Goal: Navigation & Orientation: Find specific page/section

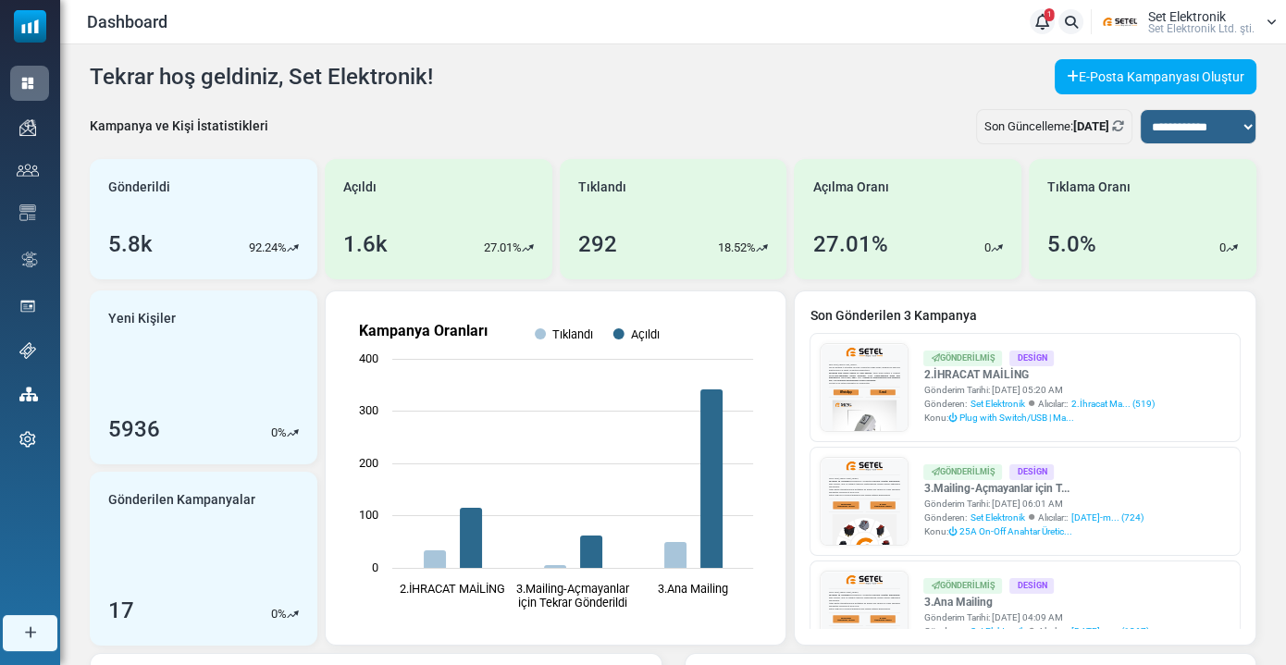
click at [1149, 18] on span "Set Elektronik" at bounding box center [1187, 16] width 78 height 13
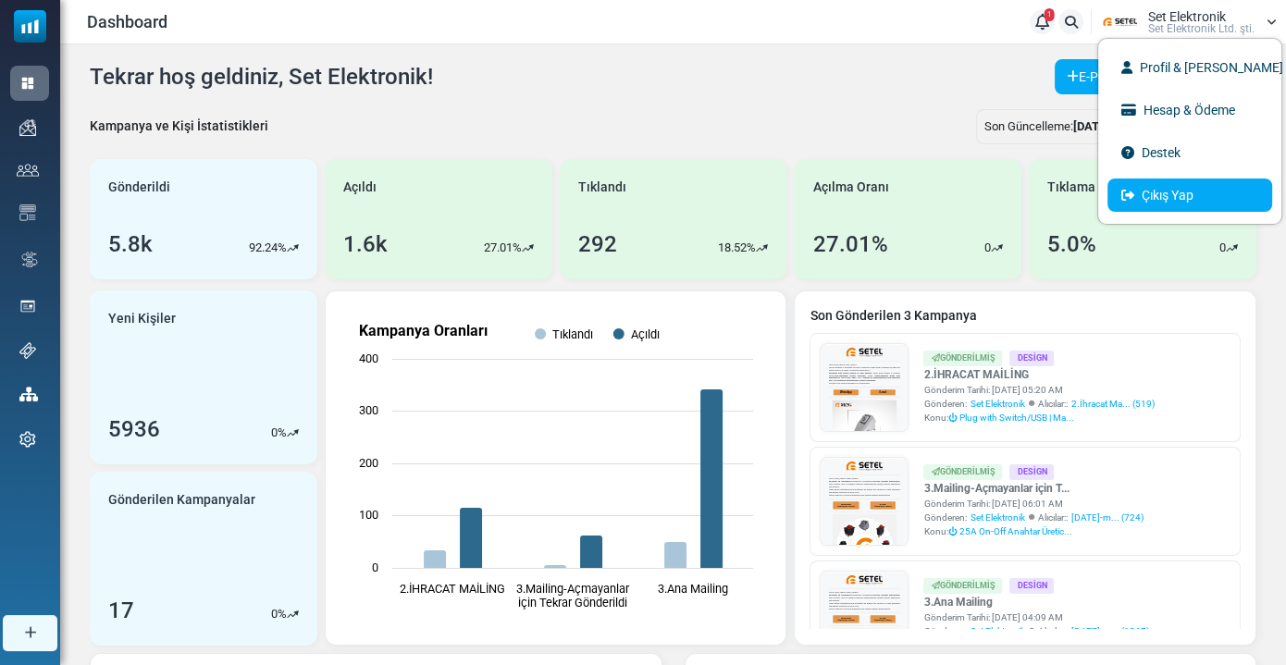
click at [1171, 191] on link "Çıkış Yap" at bounding box center [1189, 195] width 165 height 33
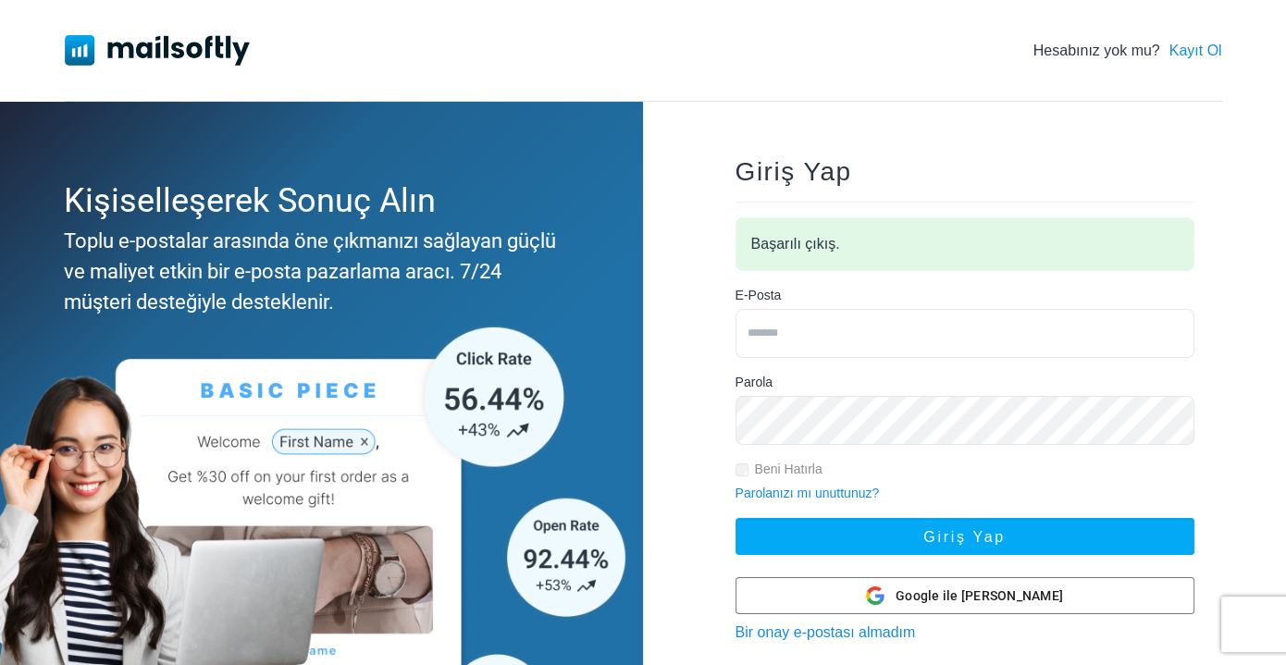
type input "**********"
click at [883, 340] on input "**********" at bounding box center [964, 333] width 459 height 49
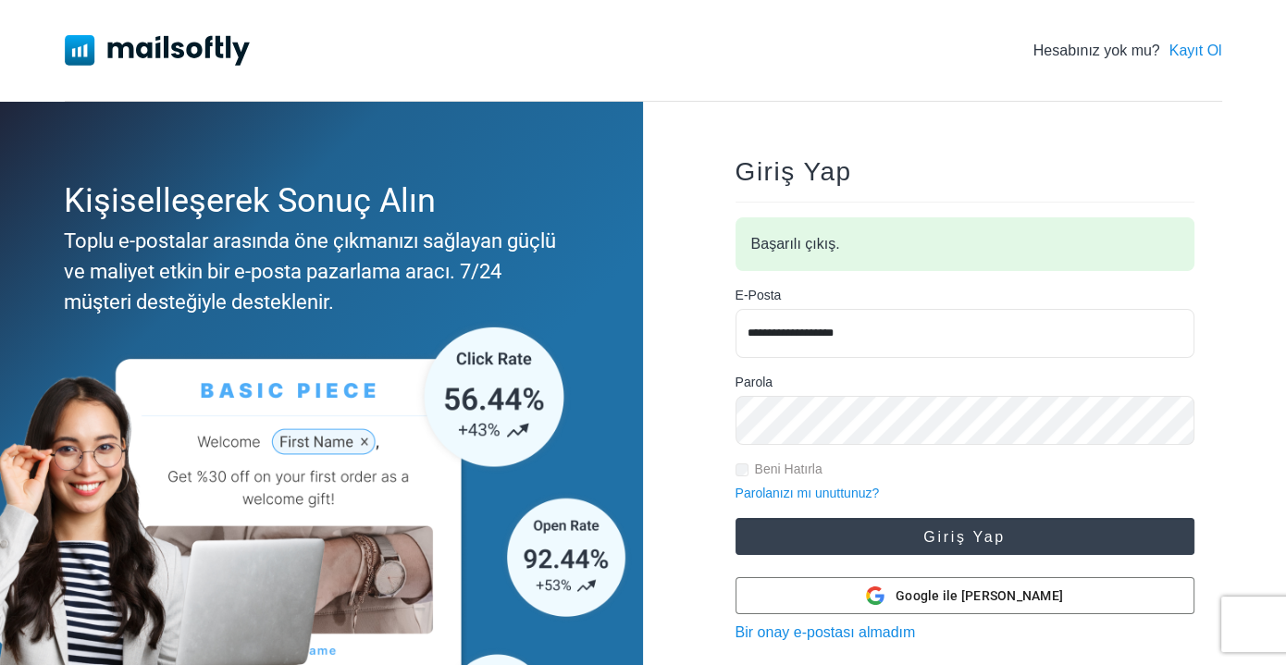
click at [909, 537] on button "Giriş Yap" at bounding box center [964, 536] width 459 height 37
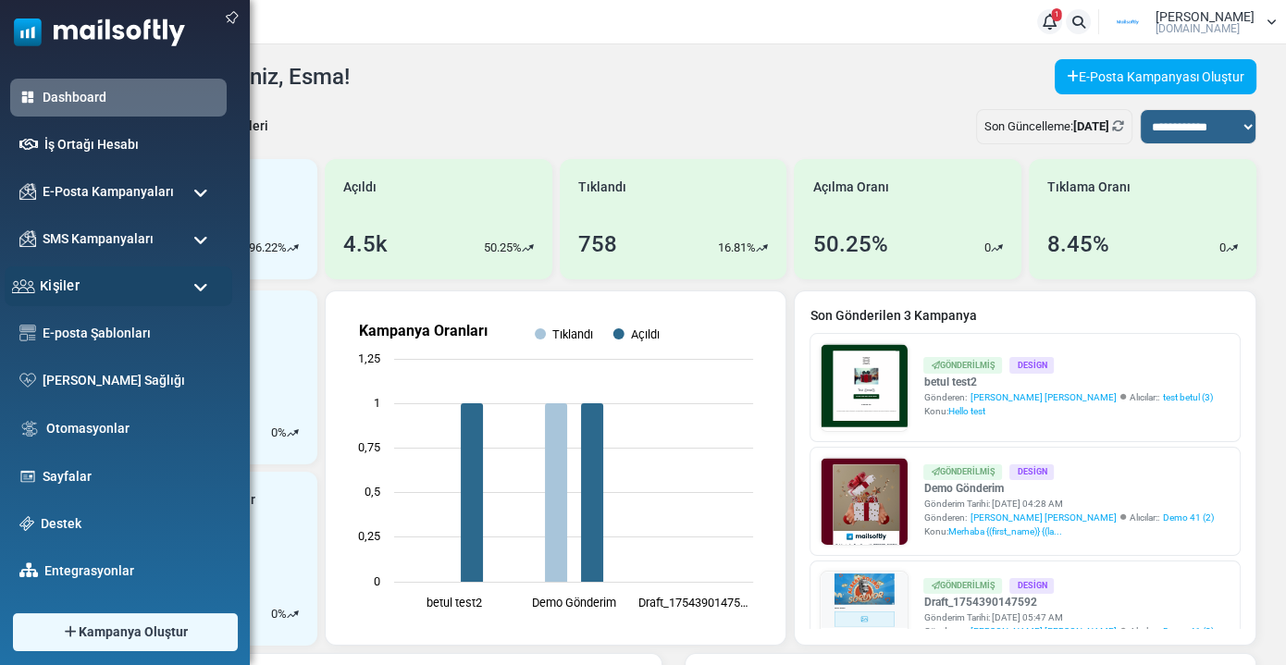
click at [74, 280] on span "Kişiler" at bounding box center [60, 286] width 40 height 20
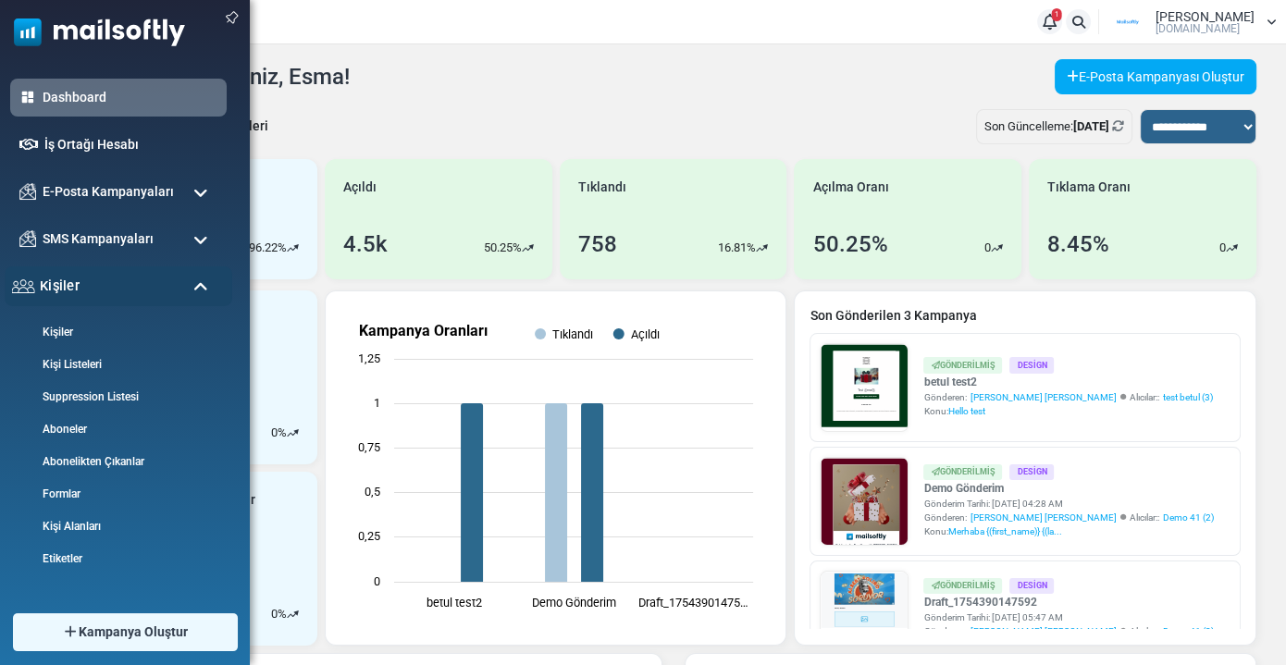
click at [81, 283] on div "Kişiler" at bounding box center [119, 286] width 228 height 40
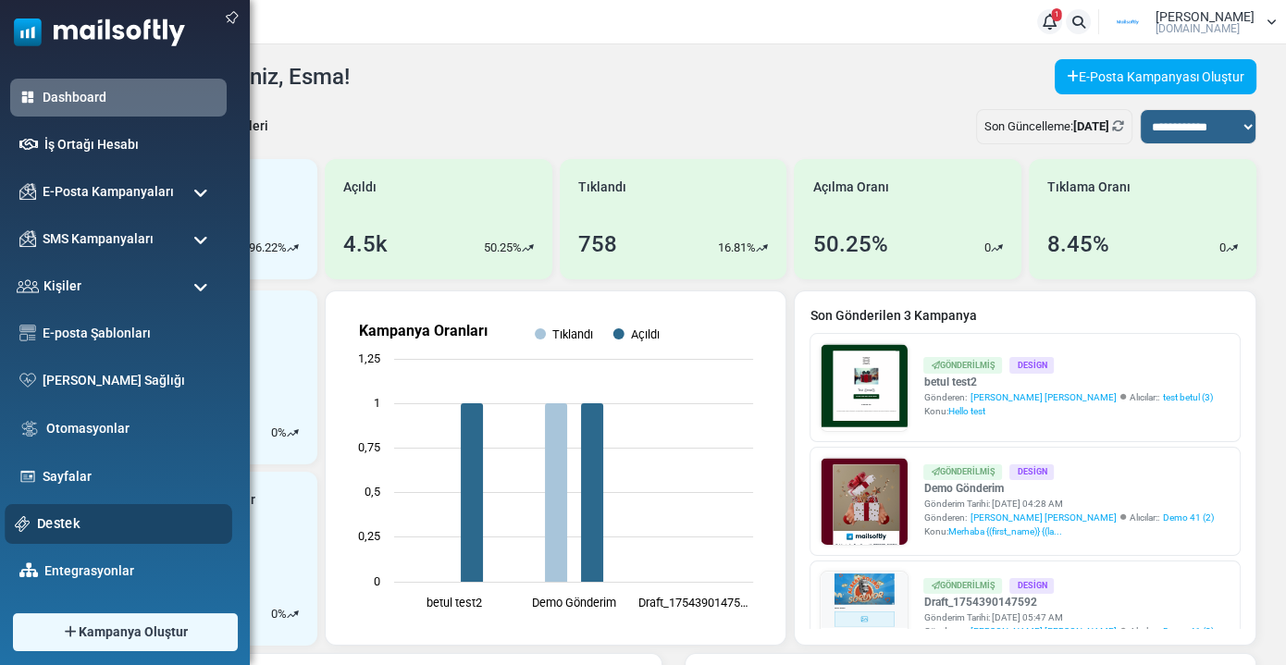
click at [71, 512] on div "Destek" at bounding box center [119, 524] width 228 height 40
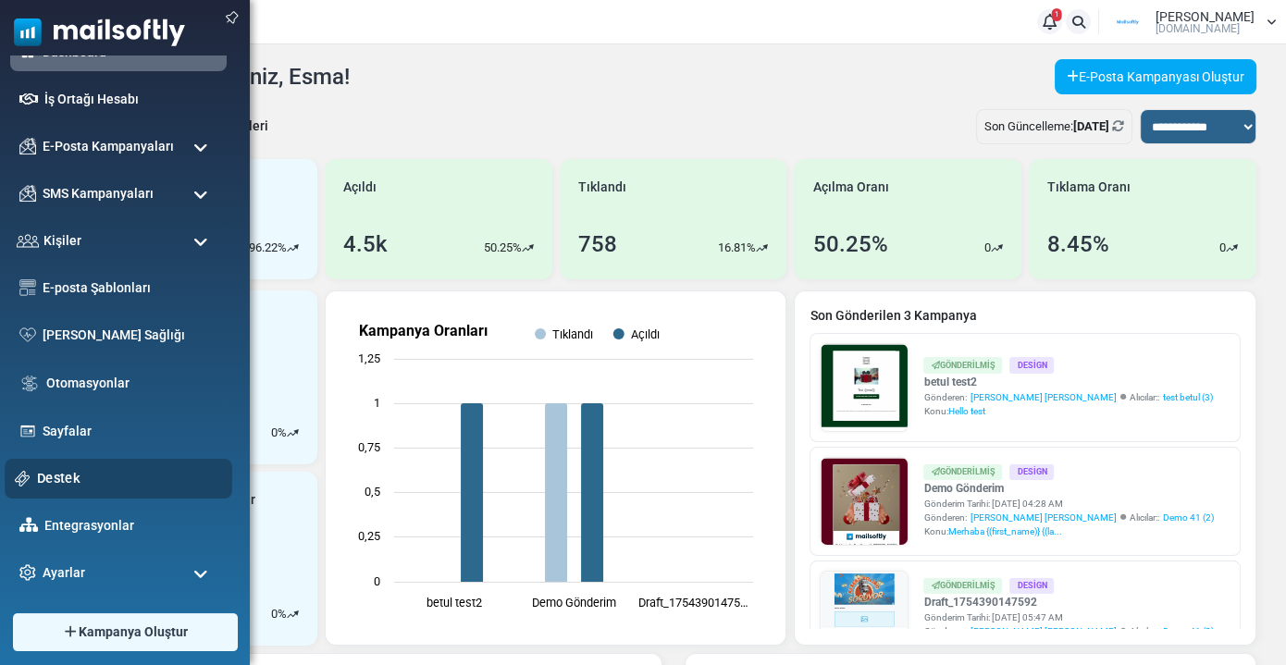
click at [76, 476] on link "Destek" at bounding box center [129, 478] width 185 height 20
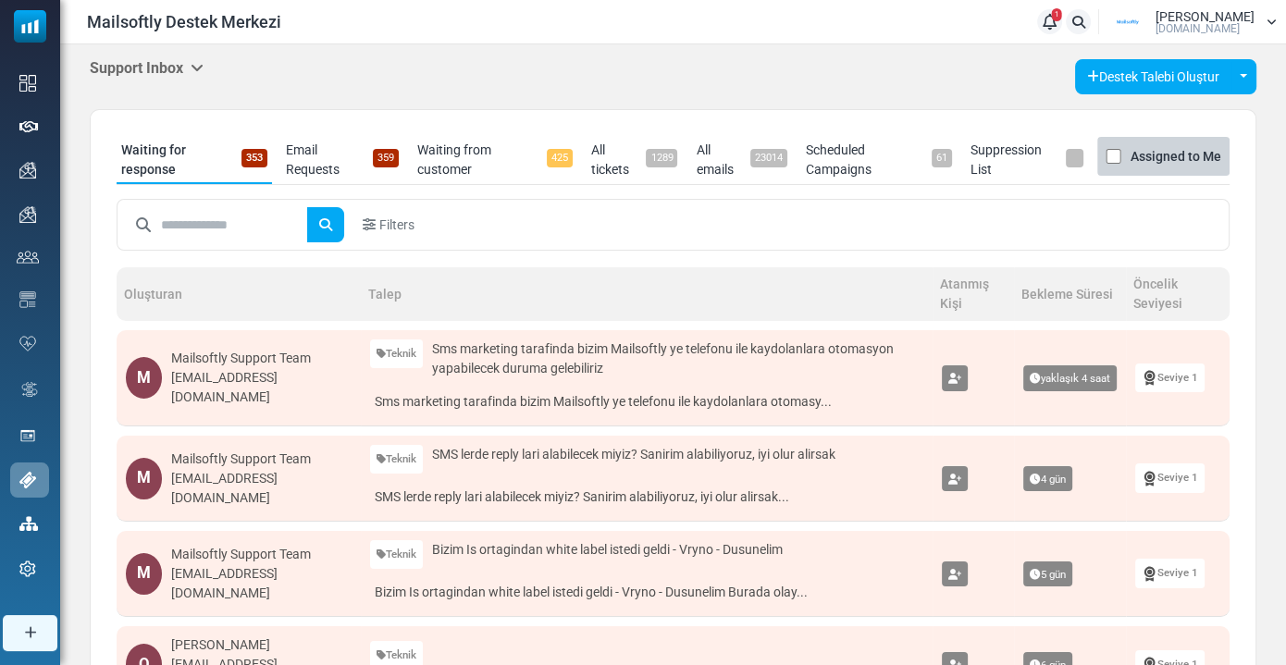
click at [108, 73] on h5 "Support Inbox" at bounding box center [147, 68] width 114 height 18
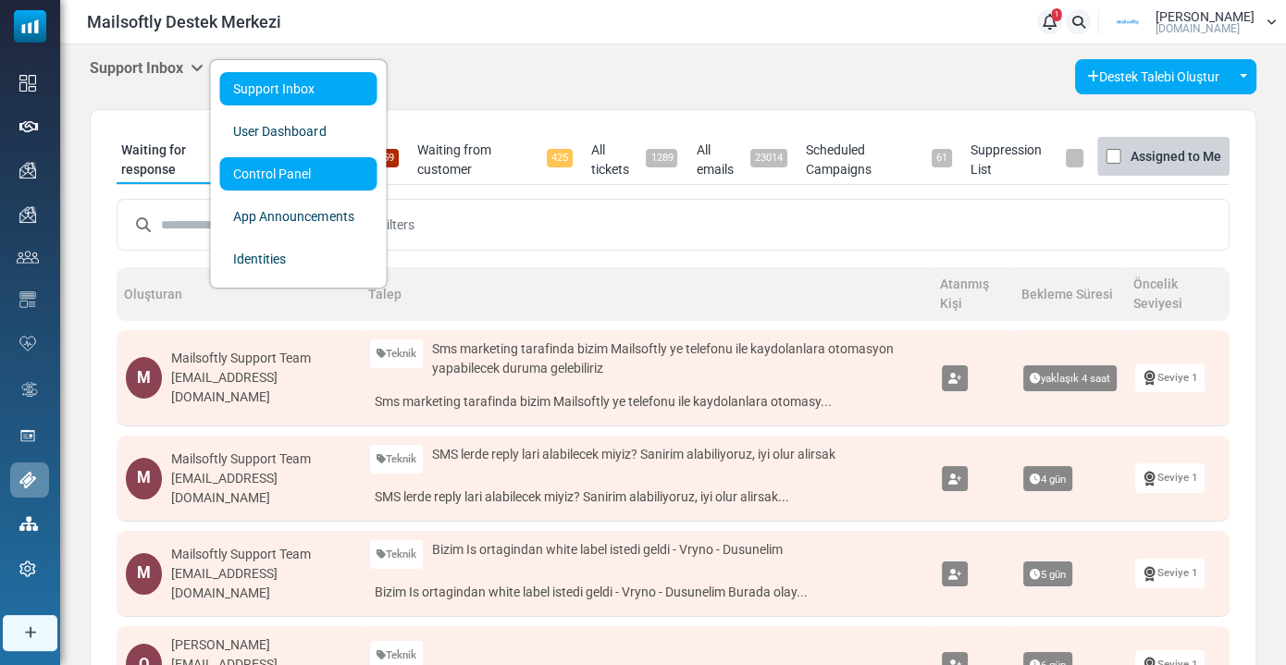
click at [256, 169] on link "Control Panel" at bounding box center [297, 173] width 157 height 33
